Goal: Transaction & Acquisition: Obtain resource

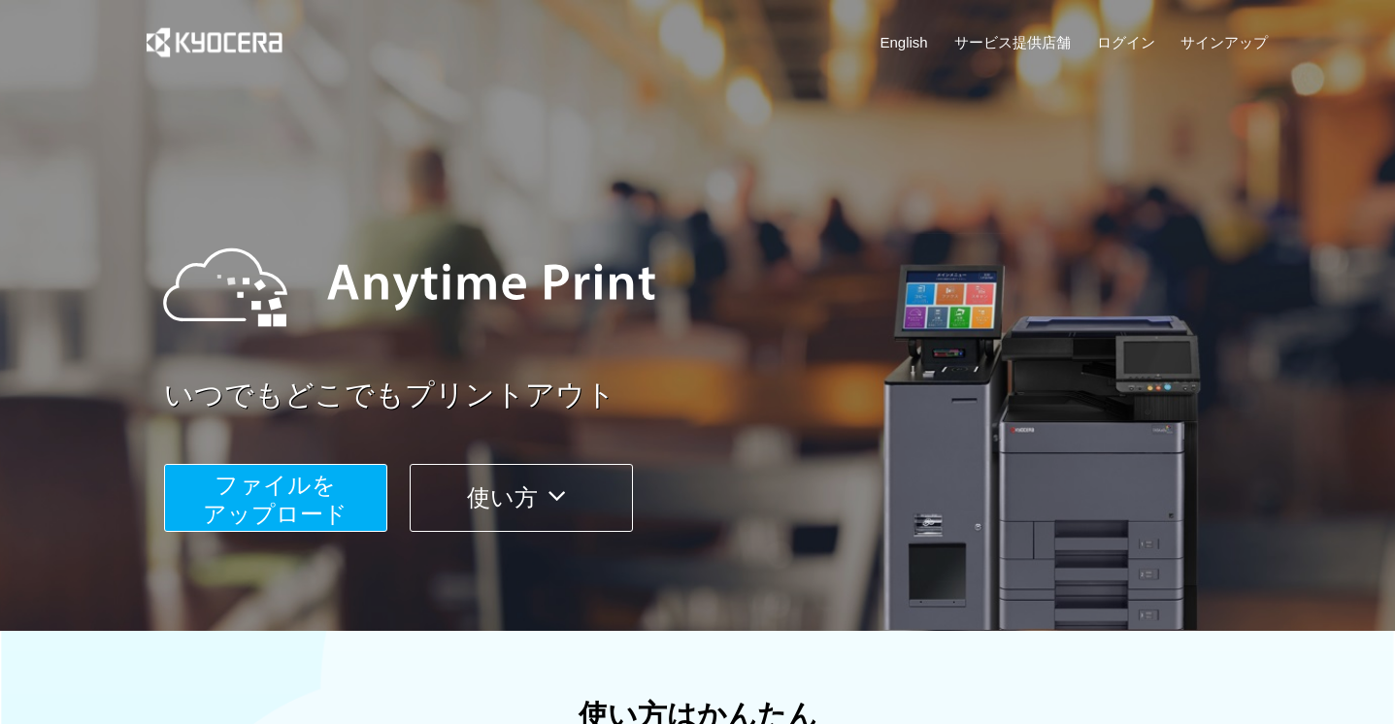
click at [354, 488] on button "ファイルを ​​アップロード" at bounding box center [275, 498] width 223 height 68
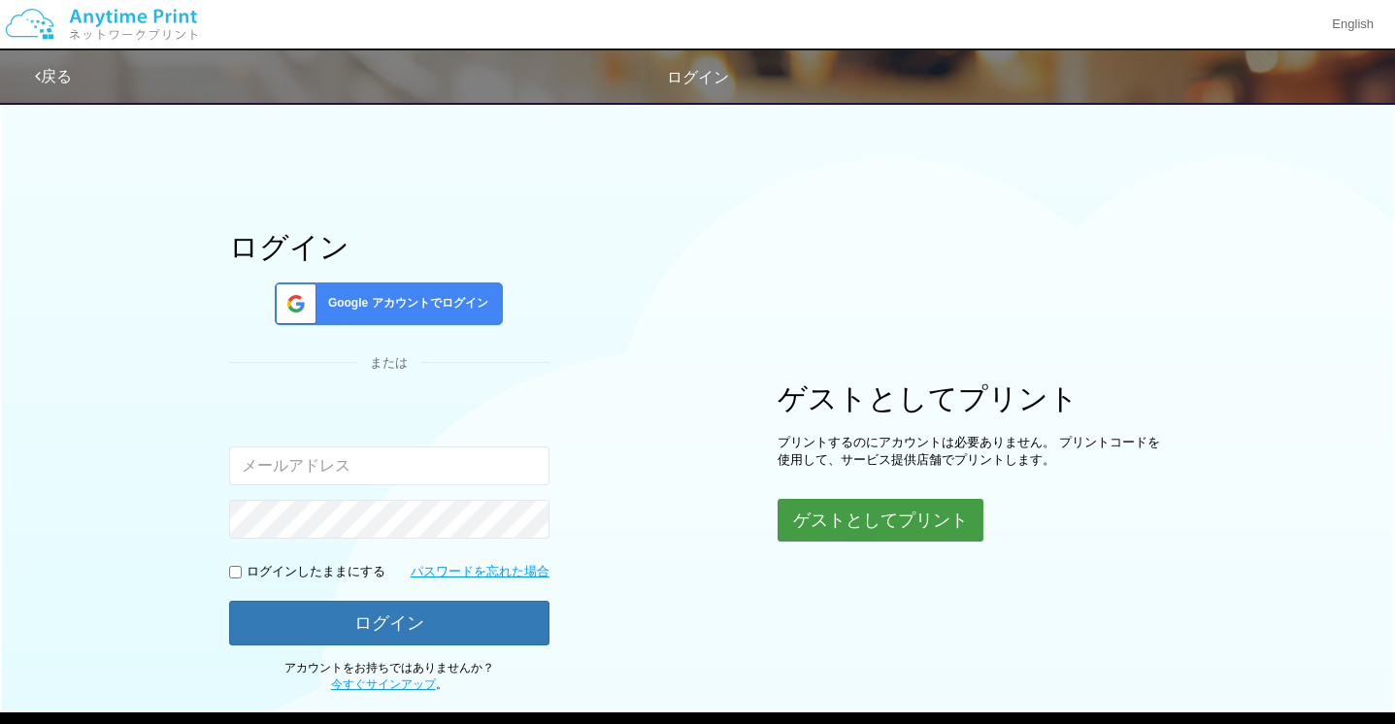
click at [787, 511] on button "ゲストとしてプリント" at bounding box center [881, 520] width 206 height 43
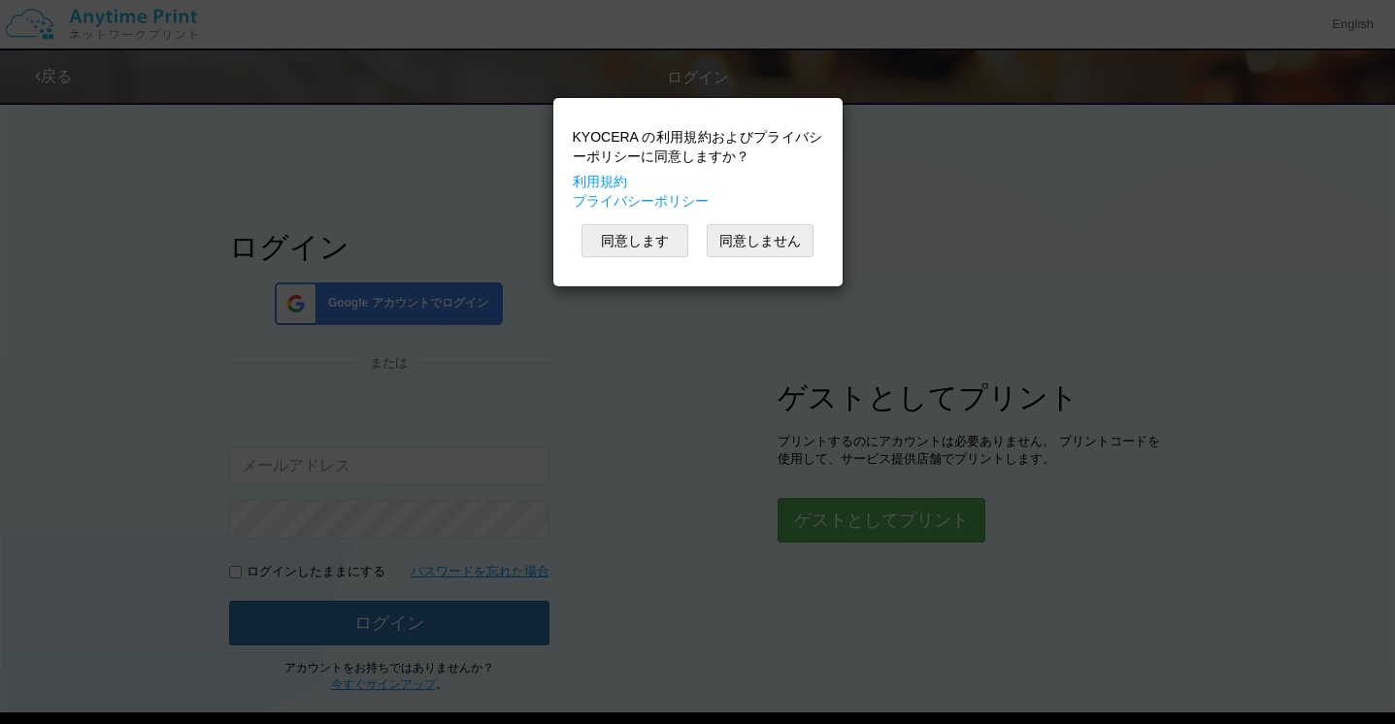
click at [606, 268] on div "KYOCERA の利用規約およびプライバシーポリシーに同意しますか？ 利用規約 プライバシーポリシー 同意します 同意しません" at bounding box center [698, 192] width 270 height 169
click at [607, 265] on div "KYOCERA の利用規約およびプライバシーポリシーに同意しますか？ 利用規約 プライバシーポリシー 同意します 同意しません" at bounding box center [698, 192] width 270 height 169
click at [607, 262] on div "KYOCERA の利用規約およびプライバシーポリシーに同意しますか？ 利用規約 プライバシーポリシー 同意します 同意しません" at bounding box center [698, 192] width 270 height 169
click at [613, 246] on button "同意します" at bounding box center [634, 240] width 107 height 33
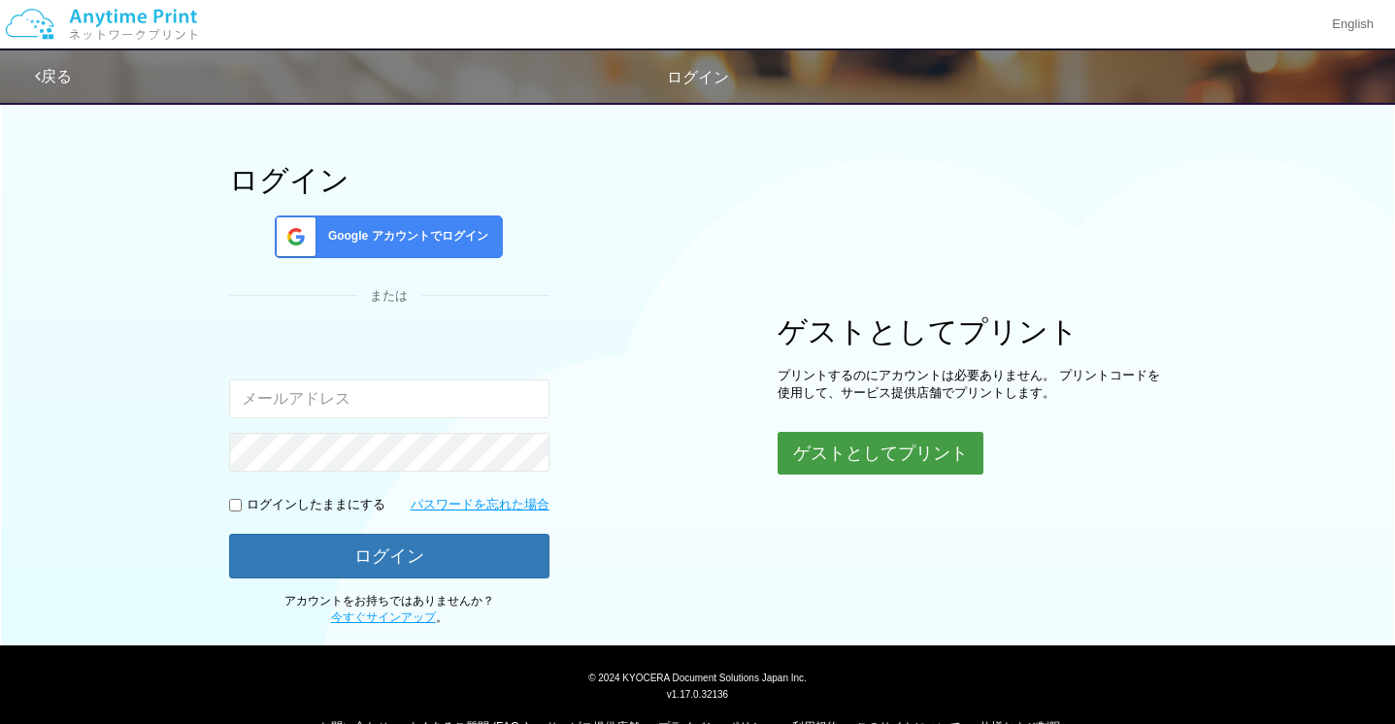
scroll to position [109, 0]
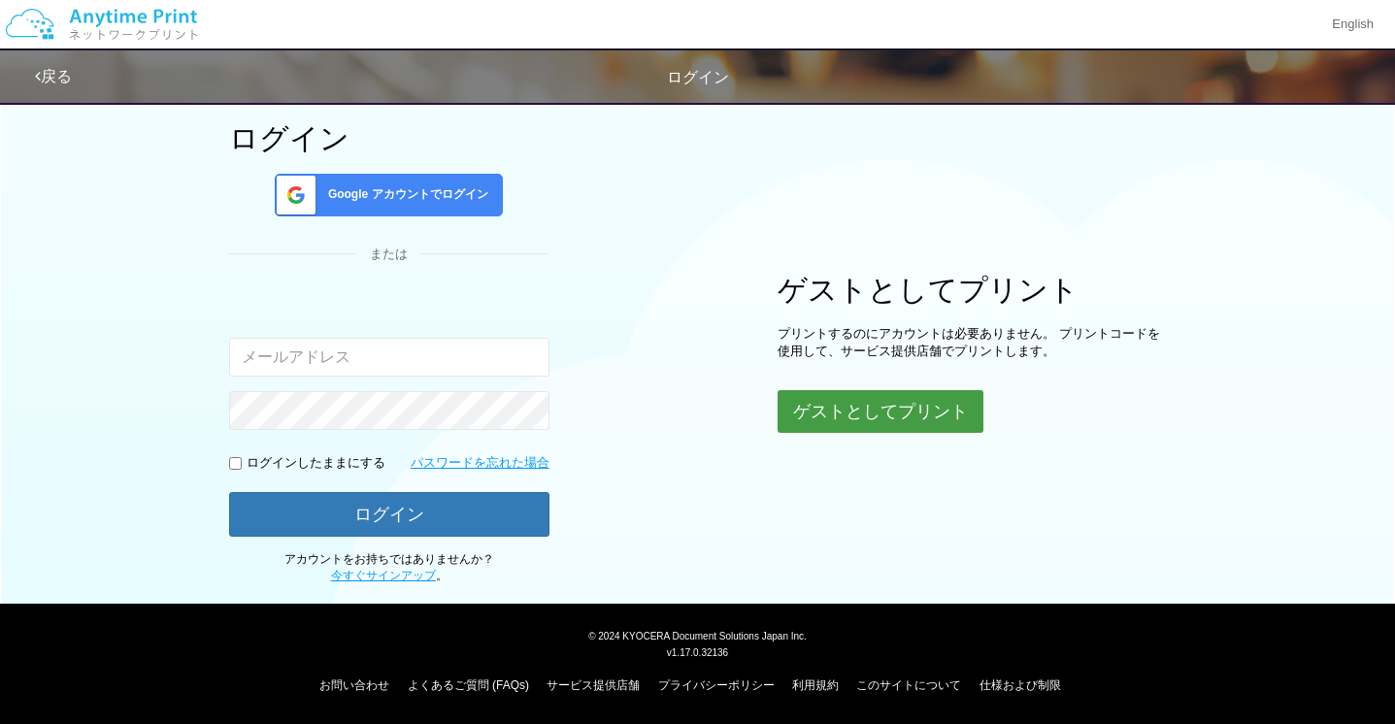
click at [879, 414] on button "ゲストとしてプリント" at bounding box center [881, 411] width 206 height 43
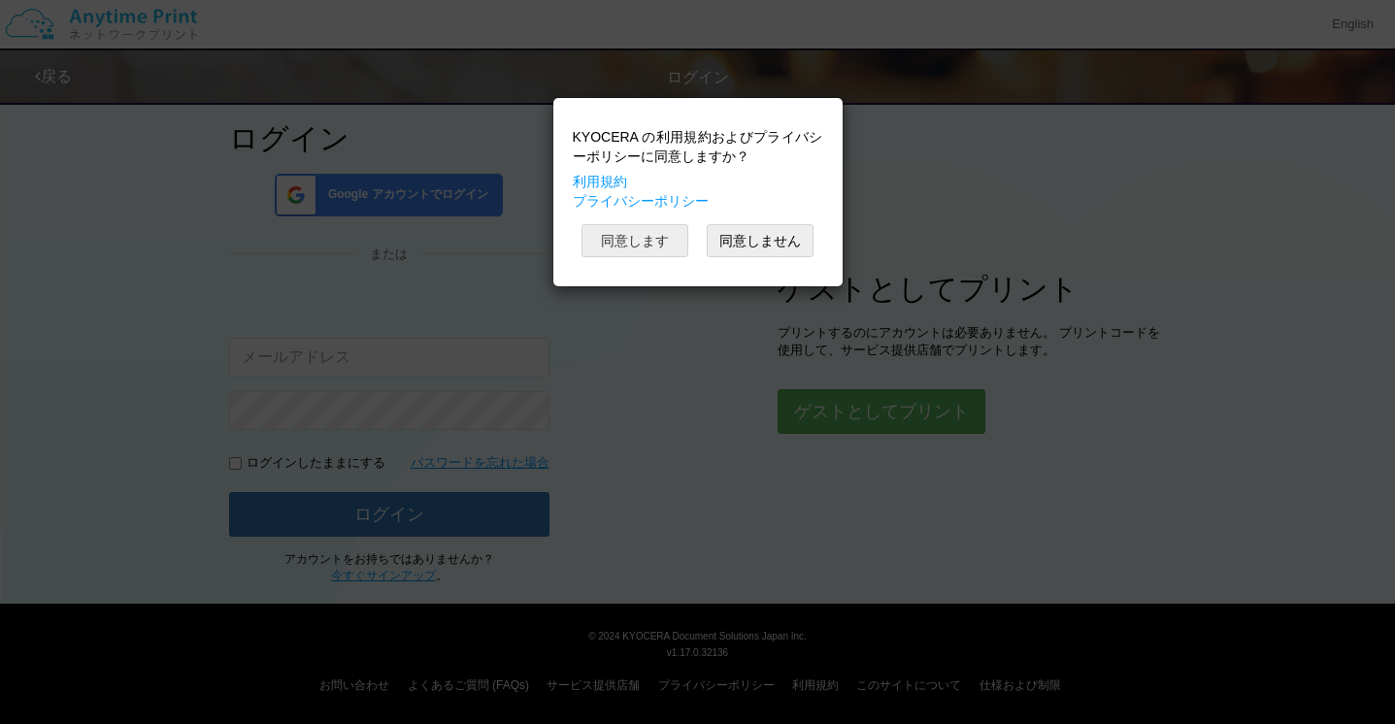
click at [674, 229] on button "同意します" at bounding box center [634, 240] width 107 height 33
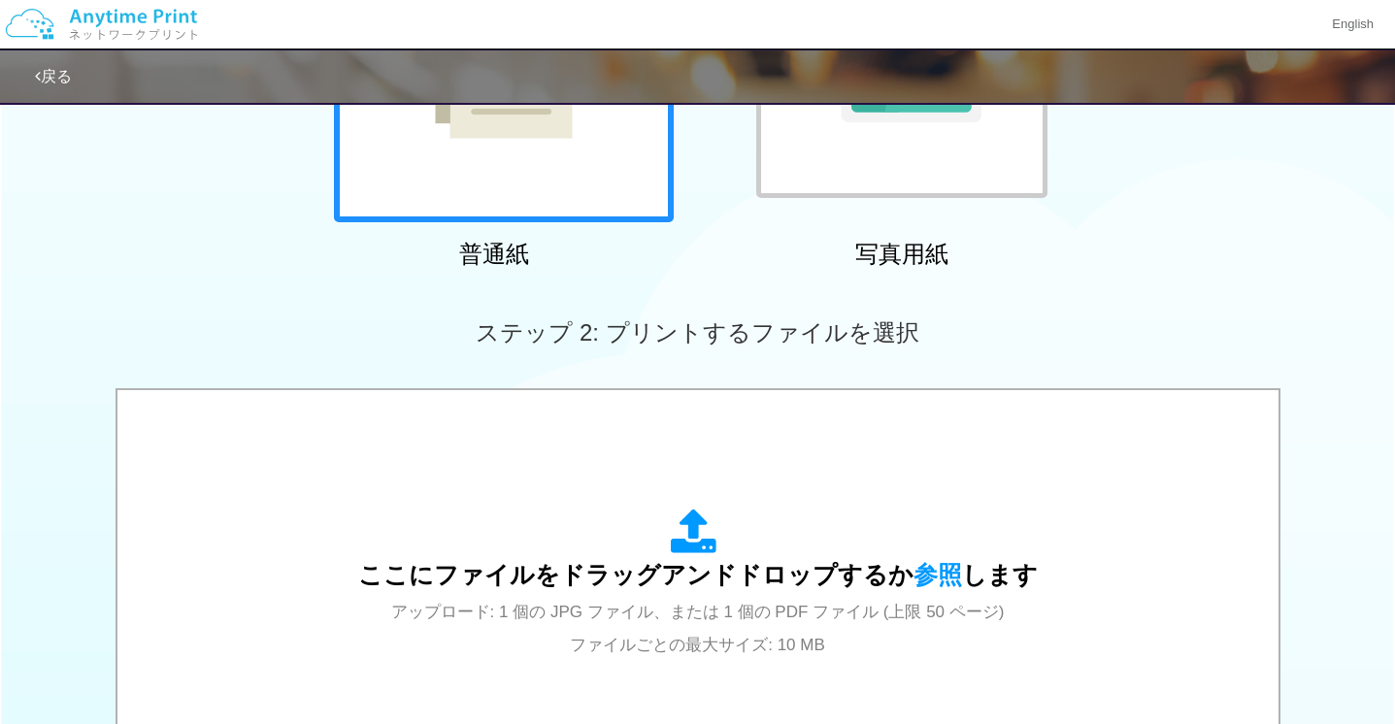
scroll to position [363, 0]
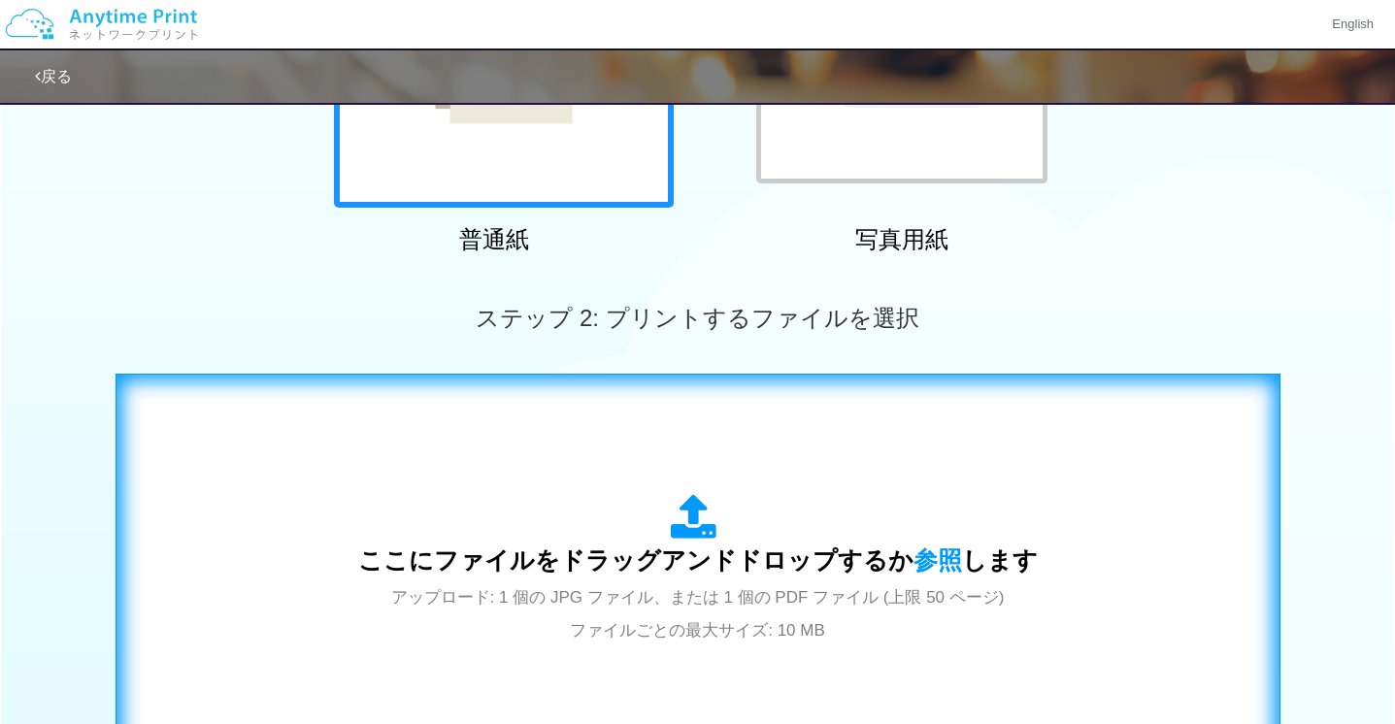
click at [630, 475] on div "ここにファイルをドラッグアンドドロップするか 参照 します アップロード: 1 個の JPG ファイル、または 1 個の PDF ファイル (上限 50 ペー…" at bounding box center [698, 569] width 1124 height 351
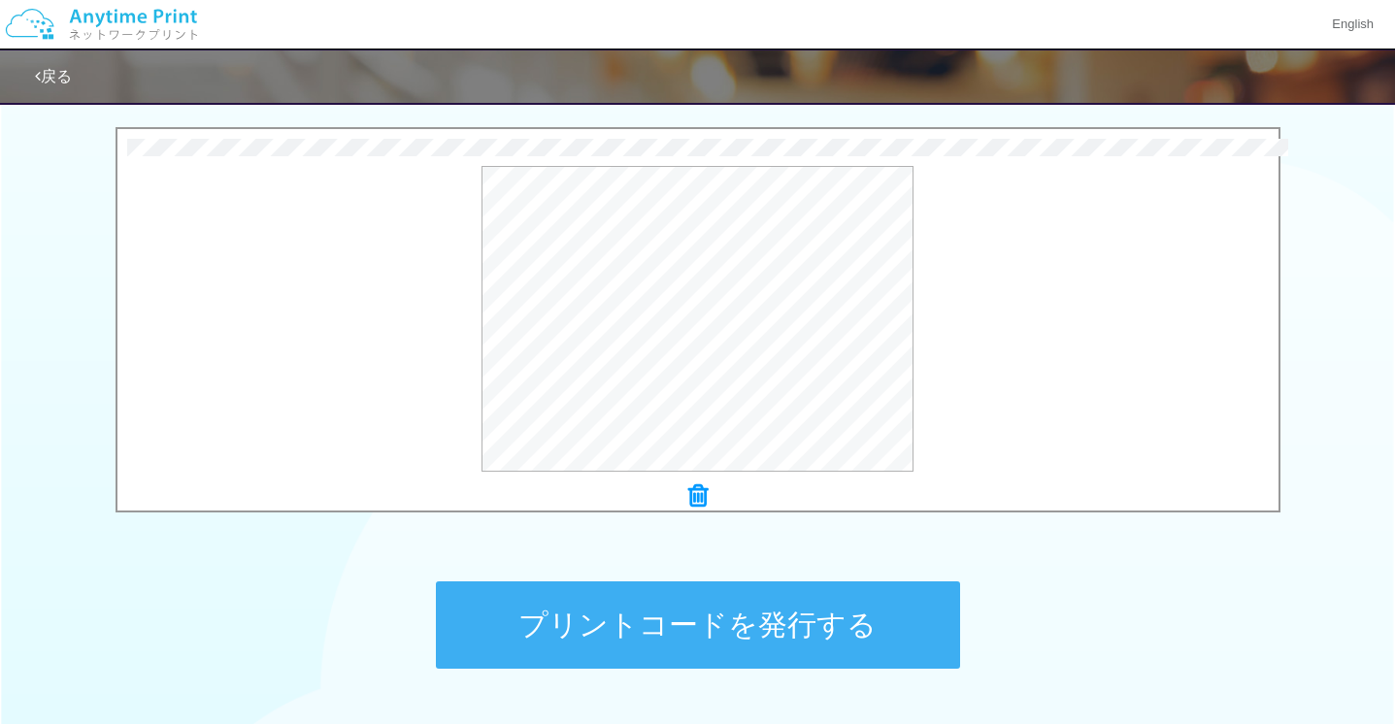
scroll to position [692, 0]
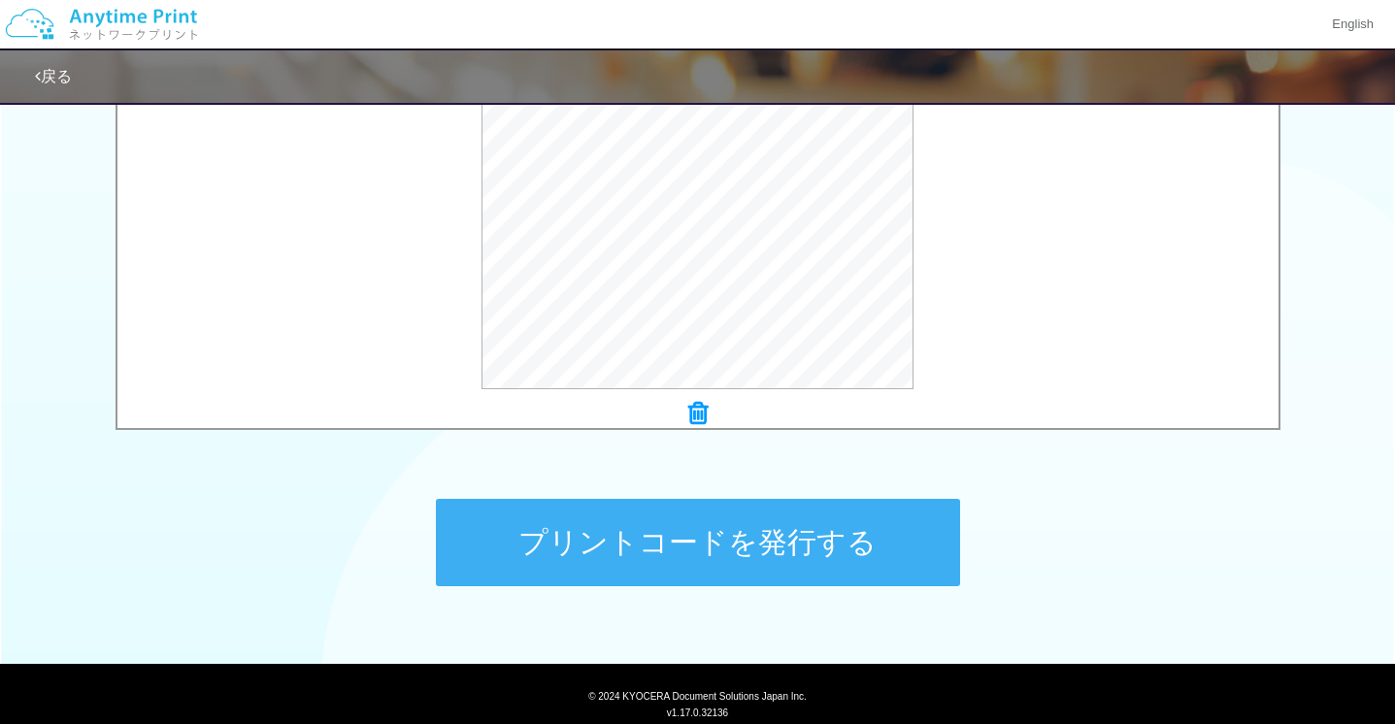
click at [749, 508] on button "プリントコードを発行する" at bounding box center [698, 542] width 524 height 87
